Goal: Navigation & Orientation: Find specific page/section

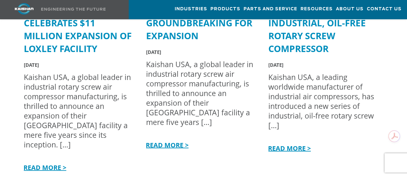
scroll to position [1831, 0]
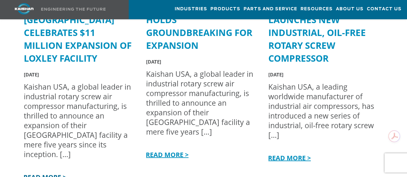
click at [46, 173] on link "READ MORE >" at bounding box center [44, 177] width 44 height 9
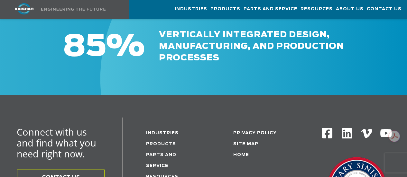
scroll to position [708, 0]
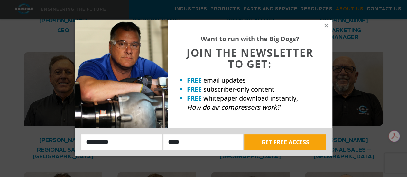
scroll to position [1062, 0]
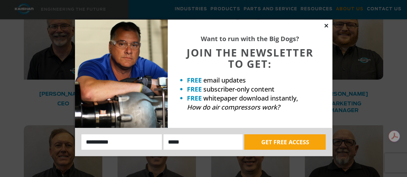
click at [328, 25] on icon at bounding box center [326, 26] width 6 height 6
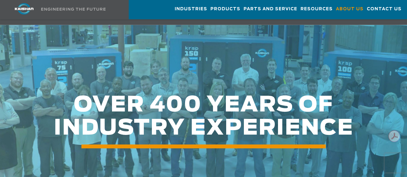
scroll to position [804, 0]
